Goal: Task Accomplishment & Management: Use online tool/utility

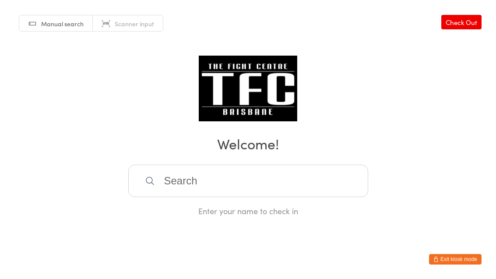
click at [237, 193] on input "search" at bounding box center [248, 181] width 240 height 32
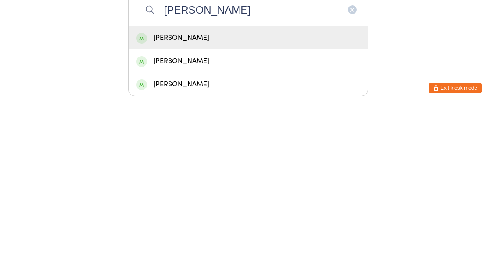
type input "[PERSON_NAME]"
click at [208, 203] on div "[PERSON_NAME]" at bounding box center [248, 209] width 224 height 12
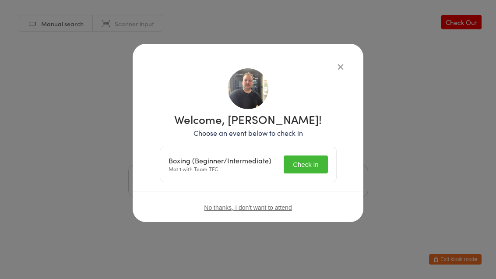
click at [308, 156] on button "Check in" at bounding box center [306, 165] width 44 height 18
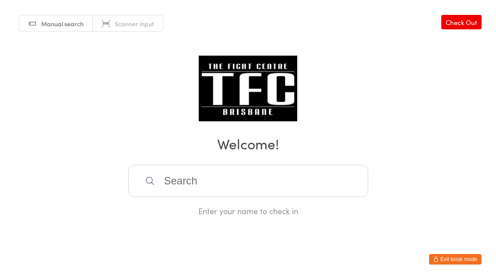
click at [228, 180] on input "search" at bounding box center [248, 181] width 240 height 32
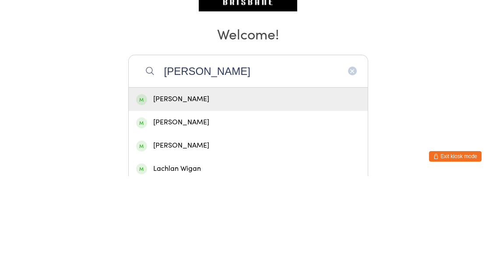
type input "[PERSON_NAME]"
click at [253, 196] on div "[PERSON_NAME]" at bounding box center [248, 202] width 224 height 12
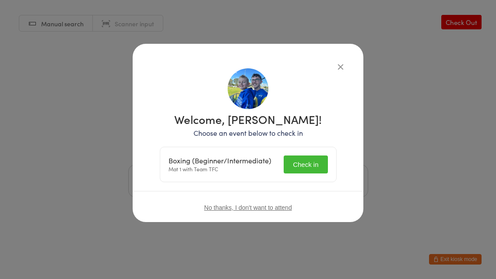
click at [313, 164] on button "Check in" at bounding box center [306, 165] width 44 height 18
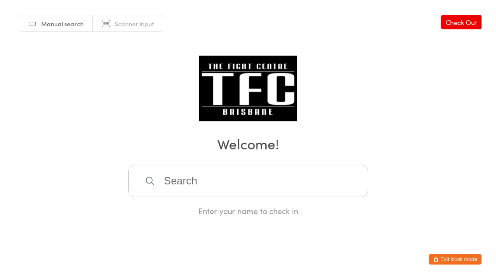
click at [319, 191] on input "search" at bounding box center [248, 181] width 240 height 32
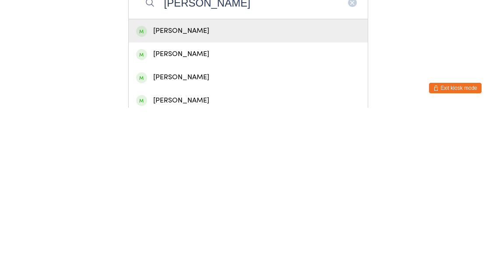
type input "[PERSON_NAME]"
click at [244, 196] on div "[PERSON_NAME]" at bounding box center [248, 202] width 224 height 12
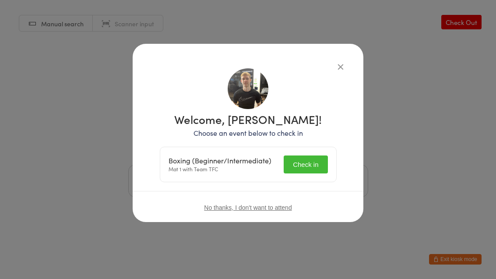
click at [306, 174] on button "Check in" at bounding box center [306, 165] width 44 height 18
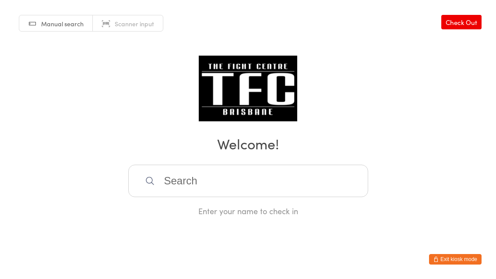
click at [248, 192] on input "search" at bounding box center [248, 181] width 240 height 32
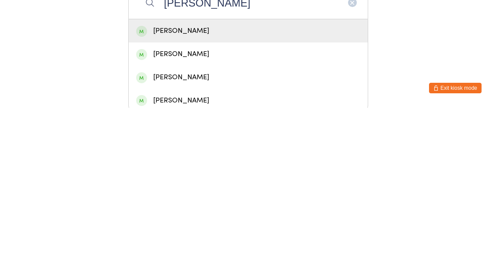
type input "[PERSON_NAME]"
click at [216, 196] on div "[PERSON_NAME]" at bounding box center [248, 202] width 224 height 12
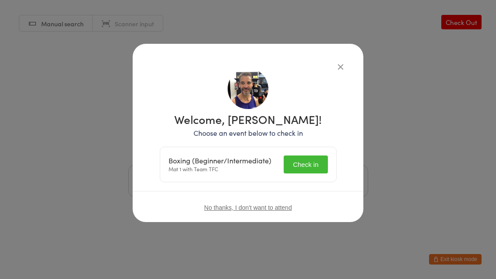
click at [312, 160] on button "Check in" at bounding box center [306, 165] width 44 height 18
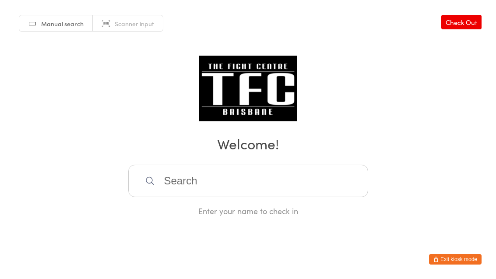
click at [302, 181] on input "search" at bounding box center [248, 181] width 240 height 32
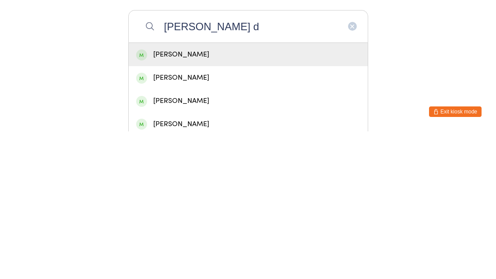
type input "[PERSON_NAME] d"
click at [271, 196] on div "[PERSON_NAME]" at bounding box center [248, 202] width 224 height 12
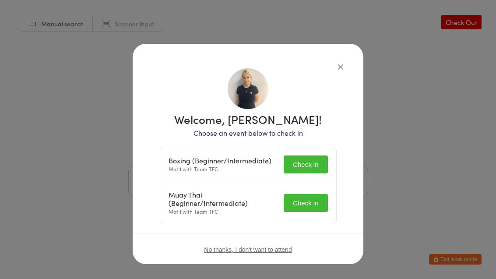
click at [313, 166] on button "Check in" at bounding box center [306, 165] width 44 height 18
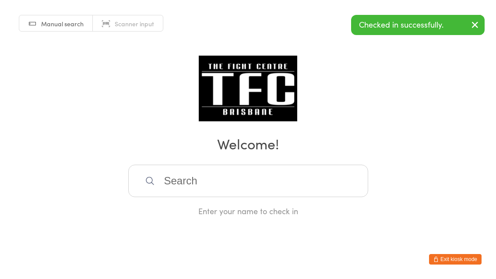
click at [285, 190] on input "search" at bounding box center [248, 181] width 240 height 32
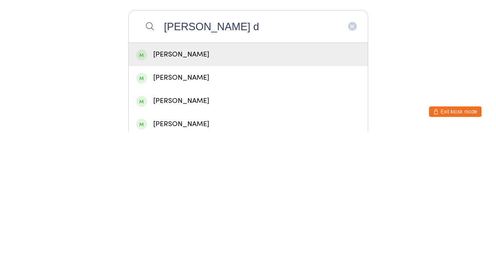
type input "[PERSON_NAME] d"
click at [251, 196] on div "[PERSON_NAME]" at bounding box center [248, 202] width 224 height 12
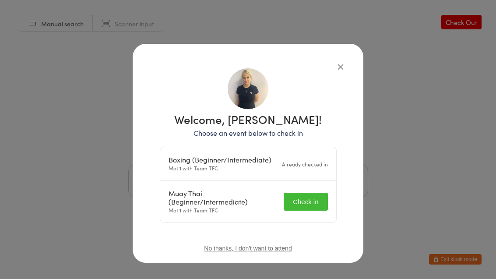
click at [315, 200] on button "Check in" at bounding box center [306, 202] width 44 height 18
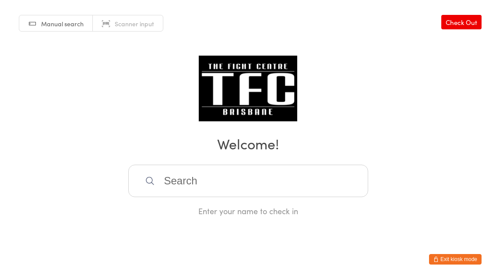
click at [271, 174] on input "search" at bounding box center [248, 181] width 240 height 32
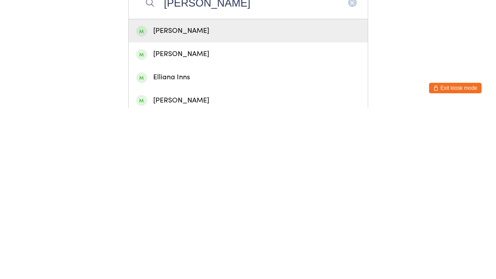
type input "[PERSON_NAME]"
click at [218, 196] on div "[PERSON_NAME]" at bounding box center [248, 202] width 224 height 12
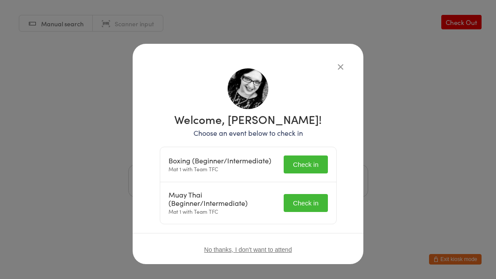
click at [308, 160] on button "Check in" at bounding box center [306, 165] width 44 height 18
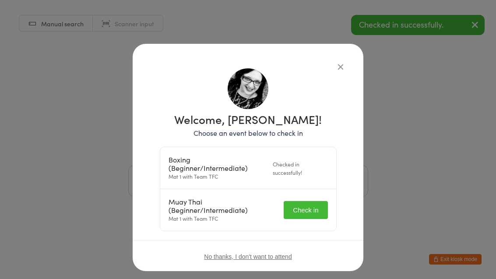
click at [313, 210] on button "Check in" at bounding box center [306, 210] width 44 height 18
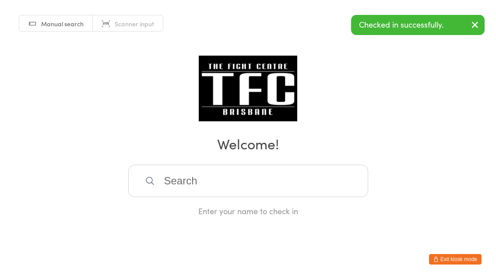
click at [205, 188] on input "search" at bounding box center [248, 181] width 240 height 32
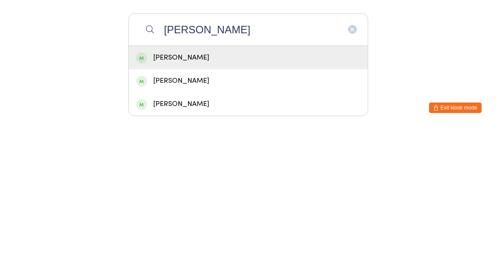
type input "[PERSON_NAME]"
click at [191, 203] on div "[PERSON_NAME]" at bounding box center [248, 209] width 224 height 12
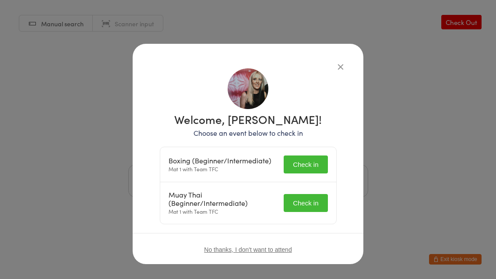
click at [299, 163] on button "Check in" at bounding box center [306, 165] width 44 height 18
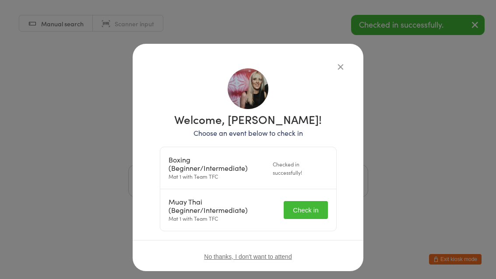
click at [296, 217] on button "Check in" at bounding box center [306, 210] width 44 height 18
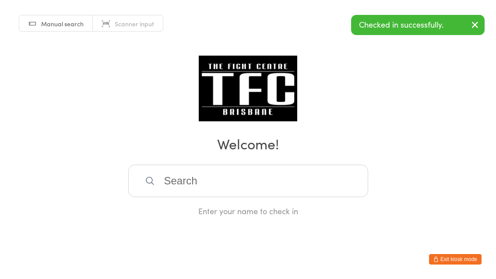
click at [257, 178] on input "search" at bounding box center [248, 181] width 240 height 32
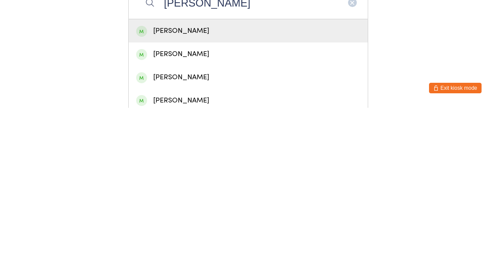
type input "[PERSON_NAME]"
click at [226, 196] on div "[PERSON_NAME]" at bounding box center [248, 202] width 224 height 12
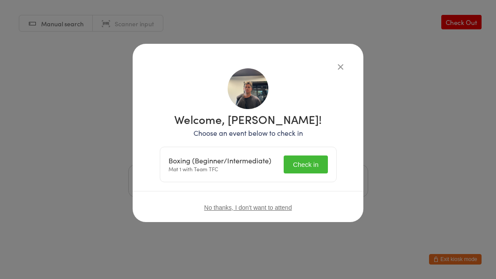
click at [307, 163] on button "Check in" at bounding box center [306, 165] width 44 height 18
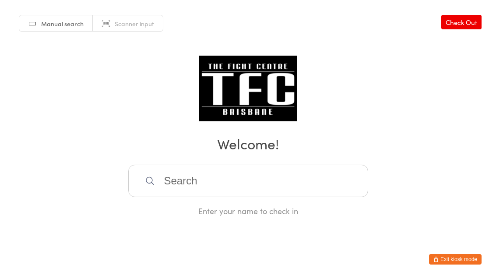
click at [303, 185] on input "search" at bounding box center [248, 181] width 240 height 32
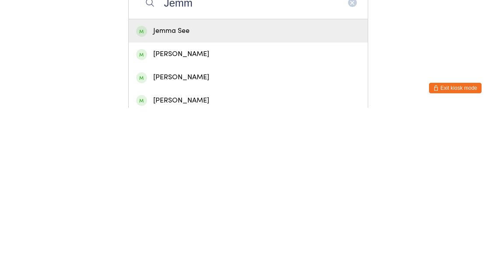
type input "Jemm"
click at [262, 191] on div "Jemma See" at bounding box center [248, 202] width 239 height 23
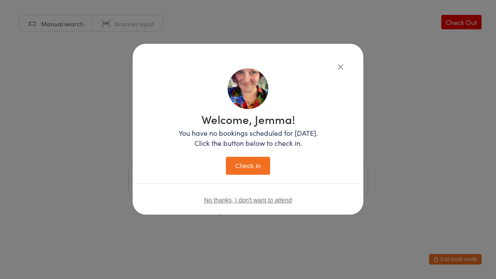
click at [339, 70] on icon "button" at bounding box center [341, 67] width 10 height 10
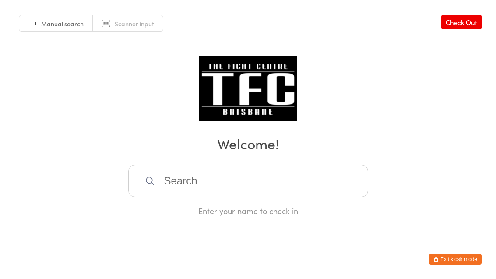
click at [307, 197] on input "search" at bounding box center [248, 181] width 240 height 32
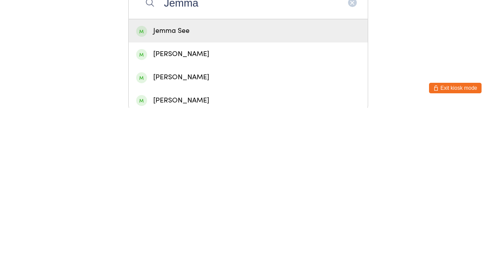
type input "Jemma"
click at [231, 191] on div "Jemma See" at bounding box center [248, 202] width 239 height 23
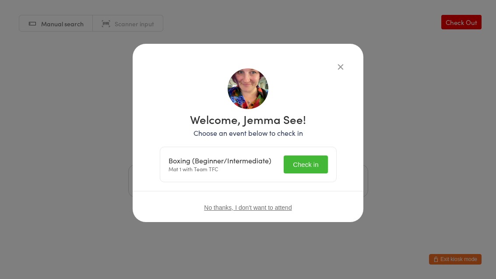
click at [305, 163] on button "Check in" at bounding box center [306, 165] width 44 height 18
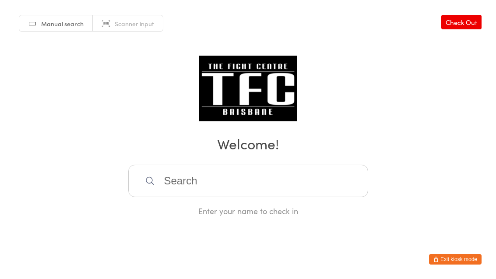
click at [189, 182] on input "search" at bounding box center [248, 181] width 240 height 32
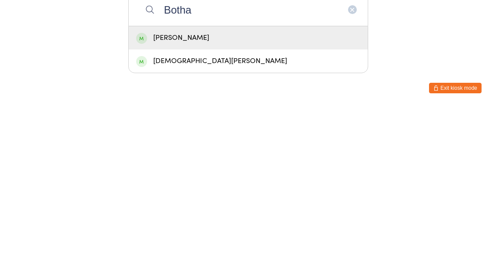
type input "Botha"
click at [205, 203] on div "[PERSON_NAME]" at bounding box center [248, 209] width 224 height 12
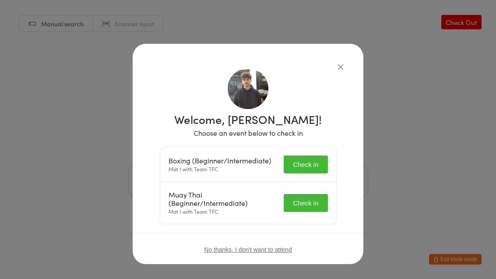
click at [295, 164] on button "Check in" at bounding box center [306, 165] width 44 height 18
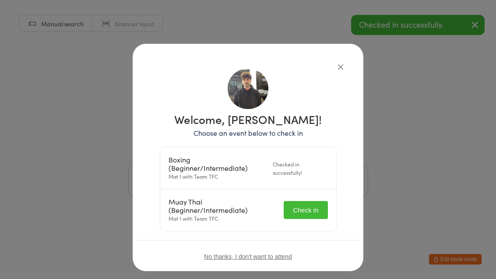
click at [304, 215] on button "Check in" at bounding box center [306, 210] width 44 height 18
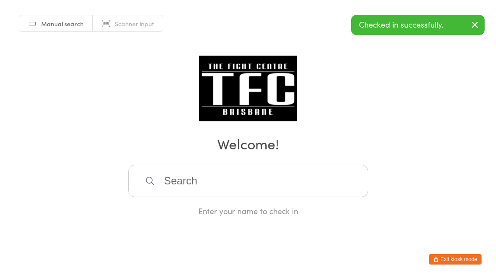
click at [238, 163] on div "Manual search Scanner input Check Out Welcome! Enter your name to check in" at bounding box center [248, 108] width 496 height 216
click at [220, 189] on input "search" at bounding box center [248, 181] width 240 height 32
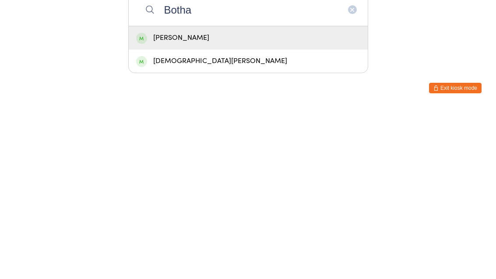
type input "Botha"
click at [193, 227] on div "[DEMOGRAPHIC_DATA][PERSON_NAME]" at bounding box center [248, 233] width 224 height 12
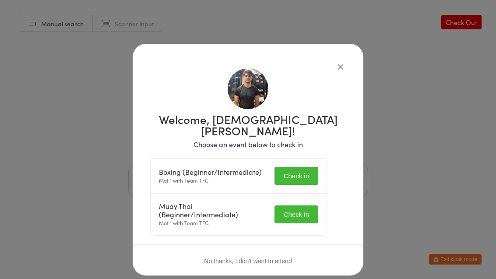
click at [299, 167] on button "Check in" at bounding box center [297, 176] width 44 height 18
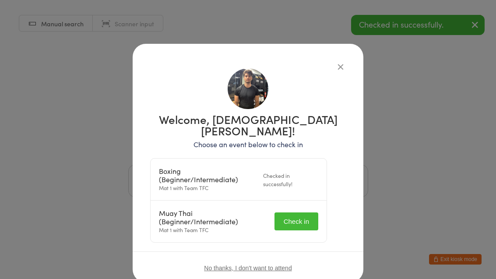
click at [299, 212] on button "Check in" at bounding box center [297, 221] width 44 height 18
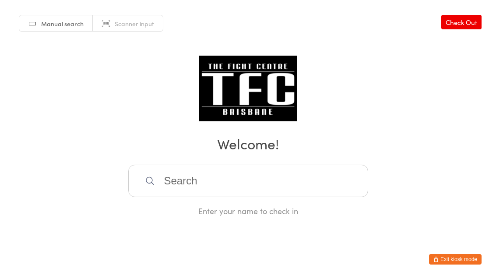
click at [241, 184] on input "search" at bounding box center [248, 181] width 240 height 32
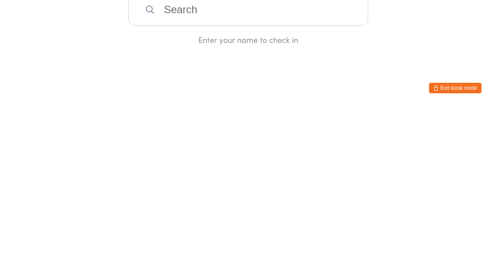
type input "S"
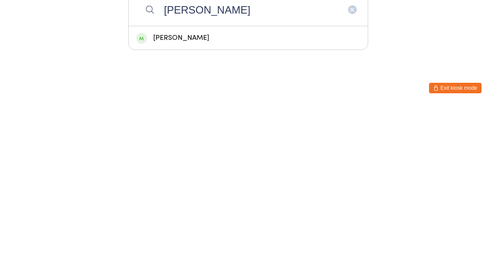
type input "[PERSON_NAME]"
click at [159, 203] on div "[PERSON_NAME]" at bounding box center [248, 209] width 224 height 12
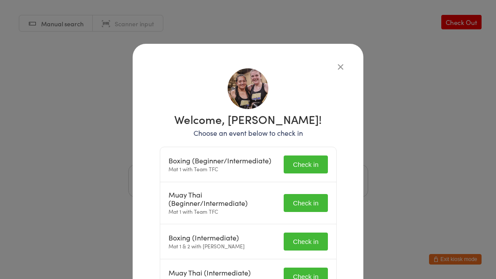
click at [307, 166] on button "Check in" at bounding box center [306, 165] width 44 height 18
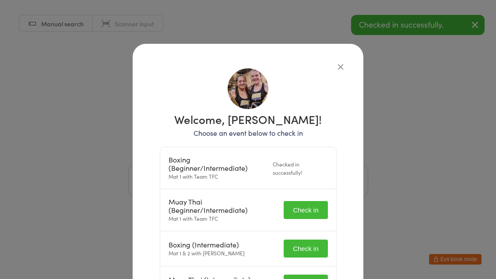
click at [303, 196] on div "Muay Thai (Beginner/Intermediate) Mat 1 with Team TFC Check in" at bounding box center [248, 210] width 176 height 42
click at [300, 216] on button "Check in" at bounding box center [306, 210] width 44 height 18
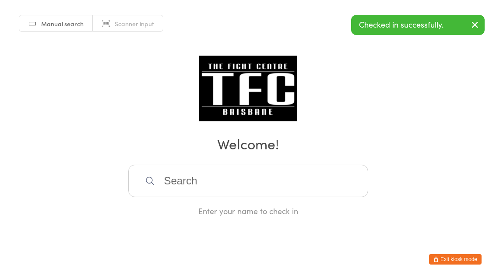
click at [180, 193] on input "search" at bounding box center [248, 181] width 240 height 32
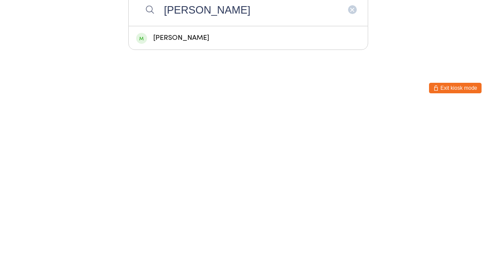
type input "[PERSON_NAME]"
click at [167, 203] on div "[PERSON_NAME]" at bounding box center [248, 209] width 224 height 12
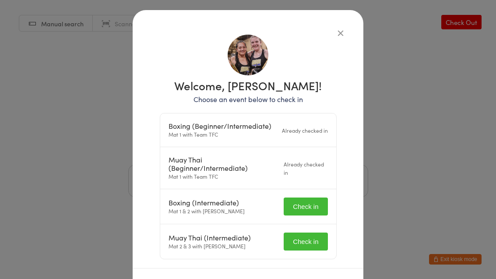
scroll to position [51, 0]
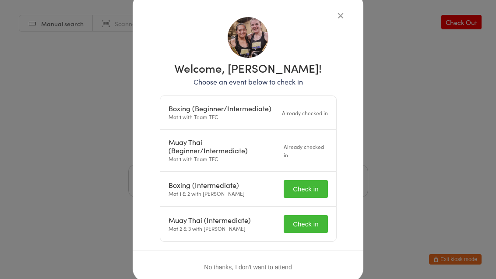
click at [298, 191] on button "Check in" at bounding box center [306, 189] width 44 height 18
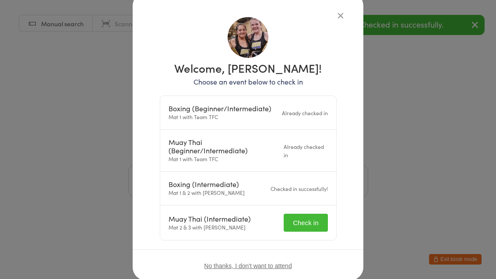
click at [299, 230] on button "Check in" at bounding box center [306, 223] width 44 height 18
